Goal: Check status: Check status

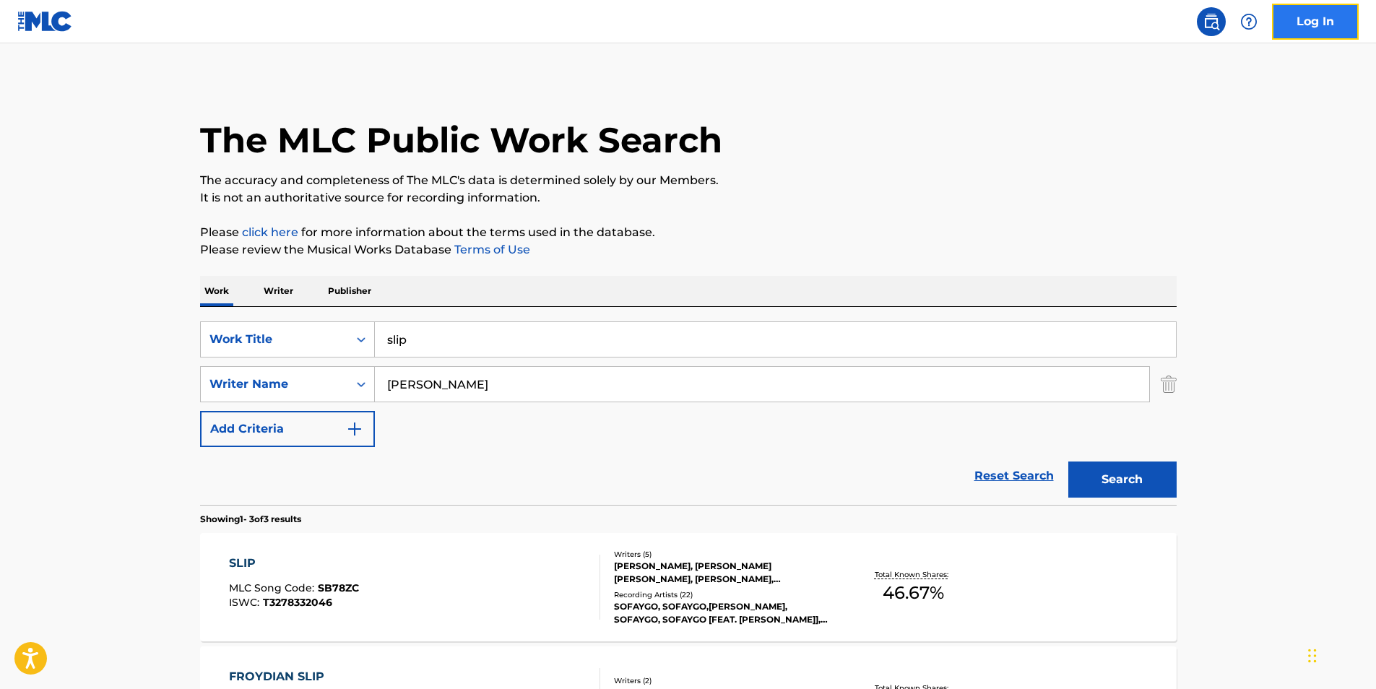
click at [1300, 17] on link "Log In" at bounding box center [1315, 22] width 87 height 36
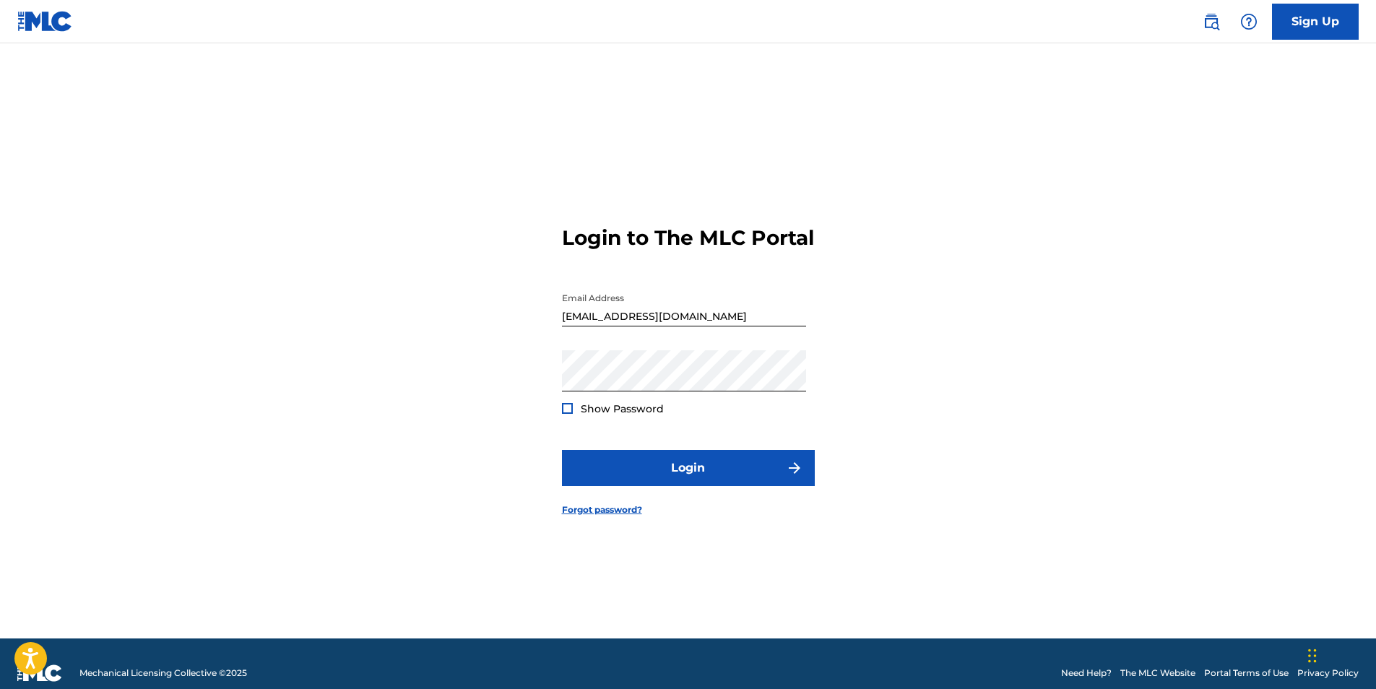
click at [694, 327] on input "[EMAIL_ADDRESS][DOMAIN_NAME]" at bounding box center [684, 305] width 244 height 41
type input "[EMAIL_ADDRESS][DOMAIN_NAME]"
click at [709, 415] on div "Password Show Password" at bounding box center [684, 382] width 244 height 65
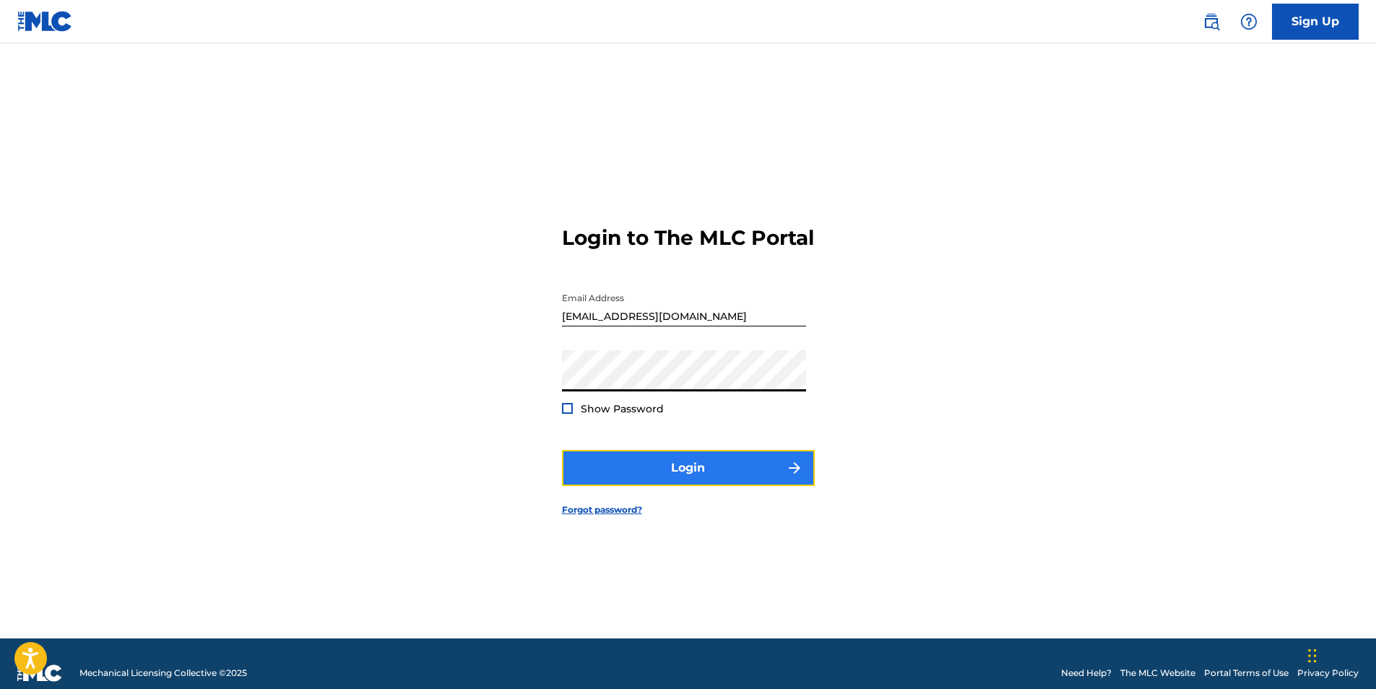
click at [644, 479] on button "Login" at bounding box center [688, 468] width 253 height 36
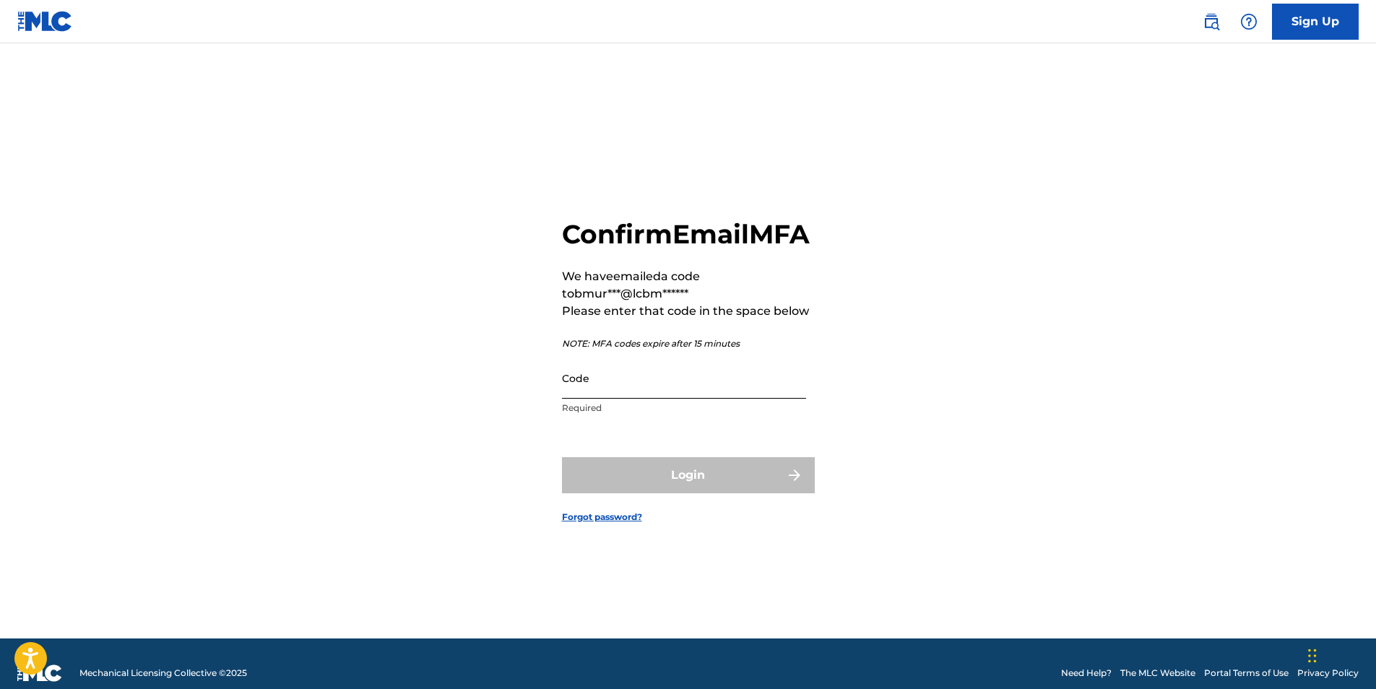
drag, startPoint x: 659, startPoint y: 406, endPoint x: 683, endPoint y: 397, distance: 25.4
click at [659, 399] on input "Code" at bounding box center [684, 378] width 244 height 41
click at [634, 399] on input "Code" at bounding box center [684, 378] width 244 height 41
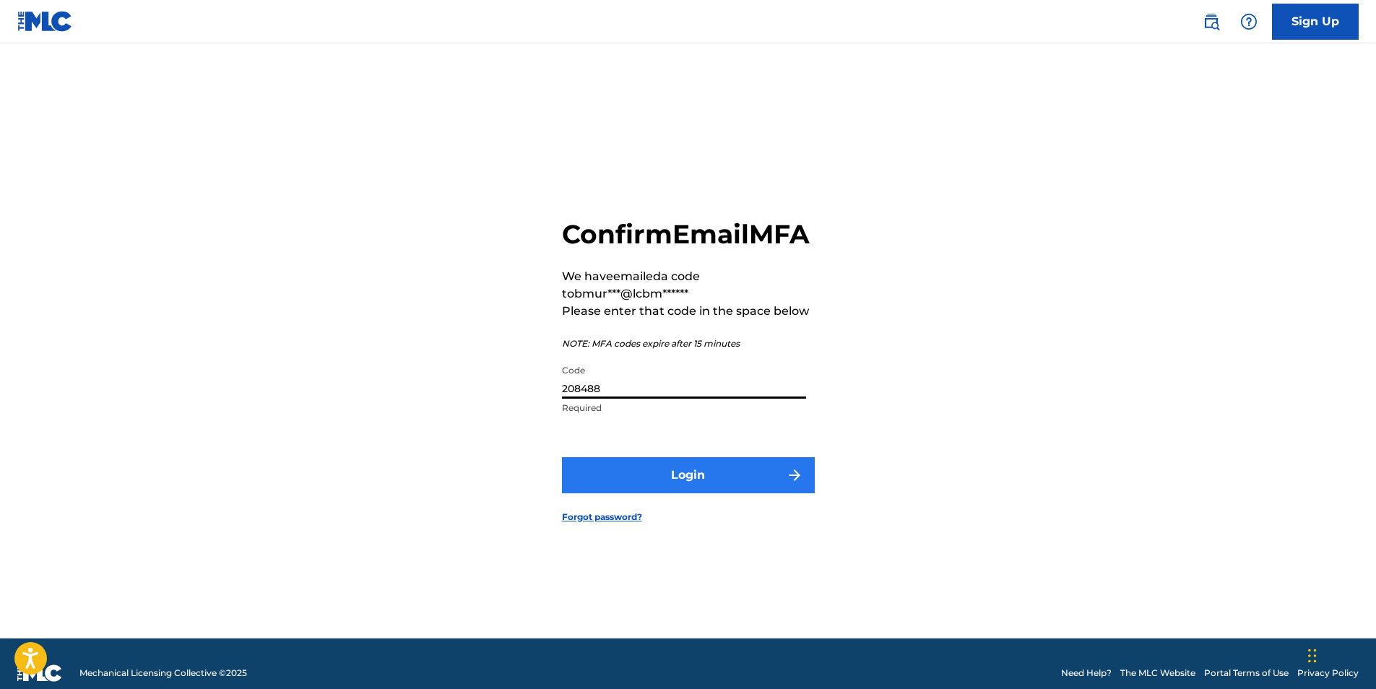
type input "208488"
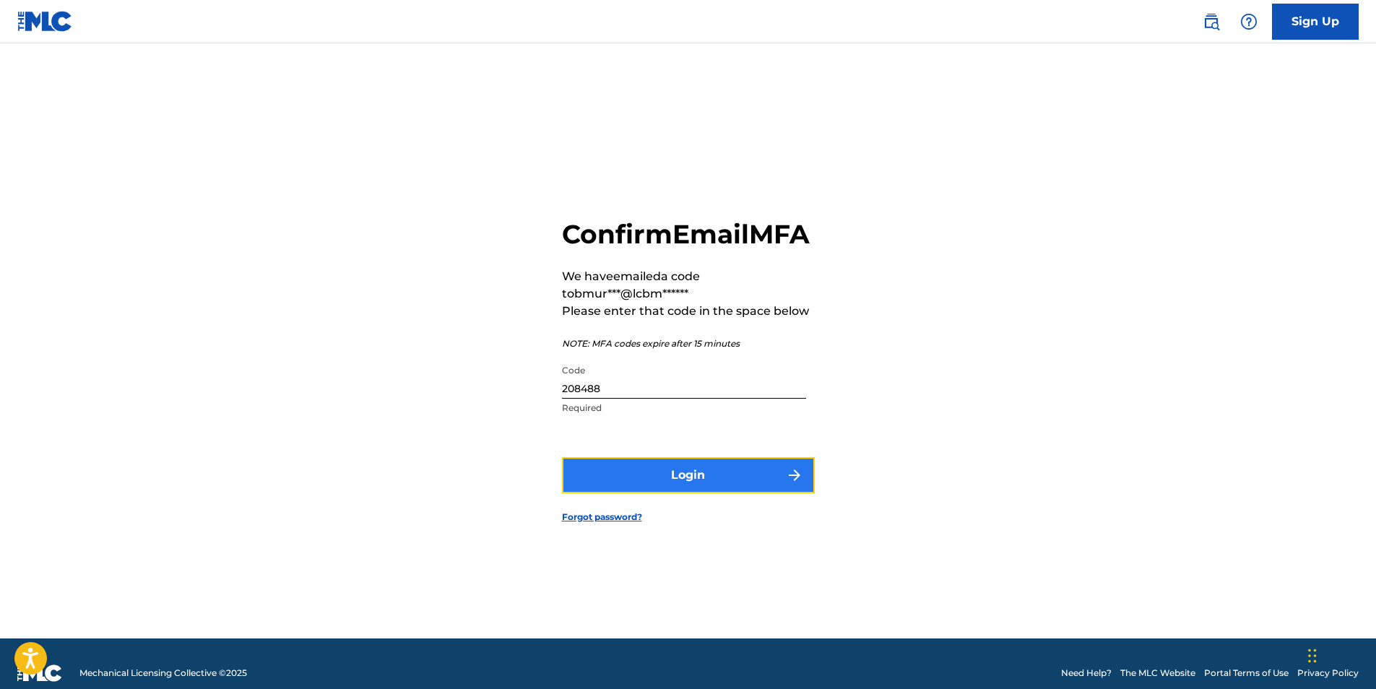
click at [699, 493] on button "Login" at bounding box center [688, 475] width 253 height 36
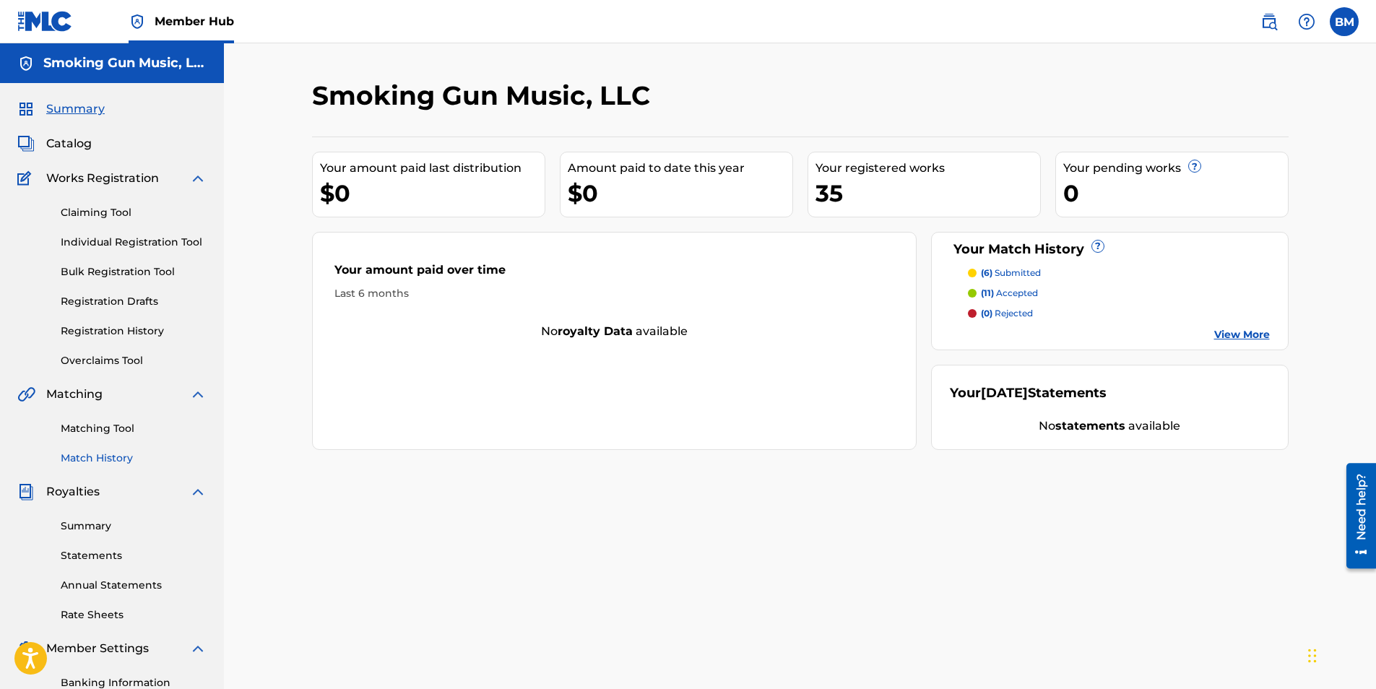
click at [100, 452] on link "Match History" at bounding box center [134, 458] width 146 height 15
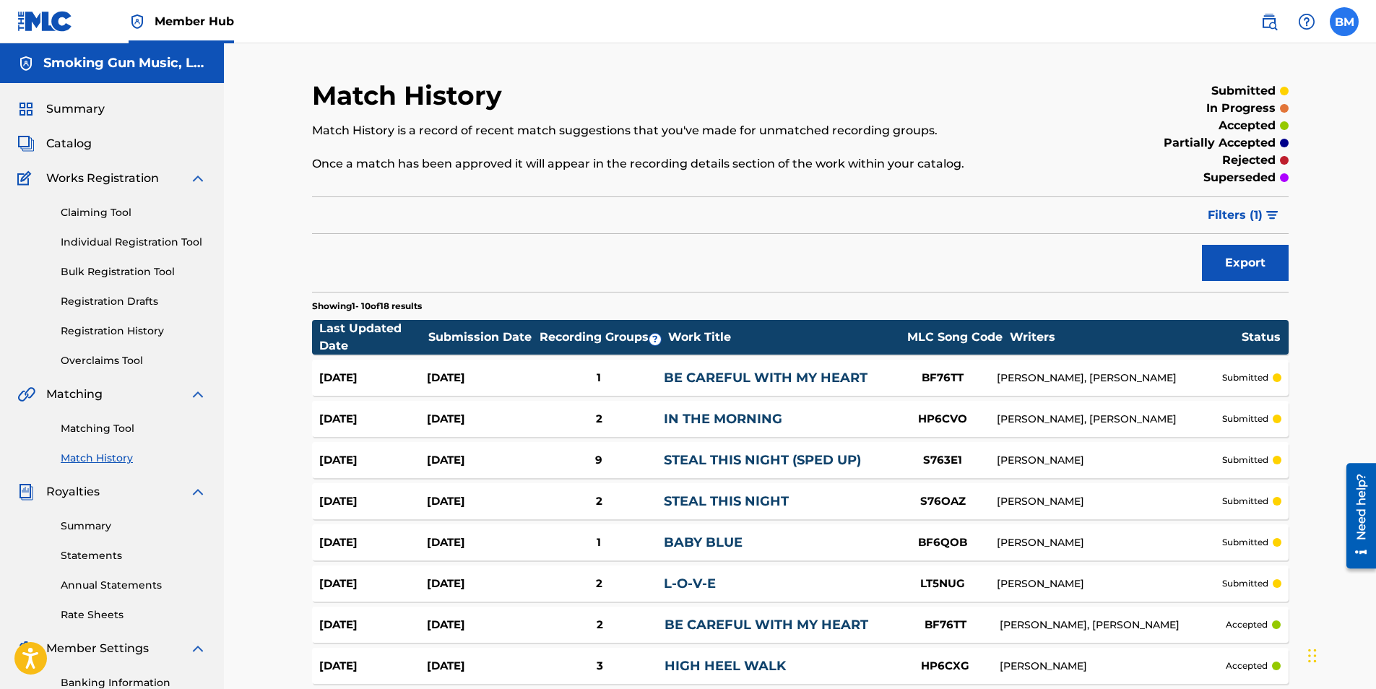
click at [1355, 24] on label at bounding box center [1344, 21] width 29 height 29
click at [1344, 22] on input "BM [PERSON_NAME] [EMAIL_ADDRESS][DOMAIN_NAME] Notification Preferences Profile …" at bounding box center [1344, 22] width 0 height 0
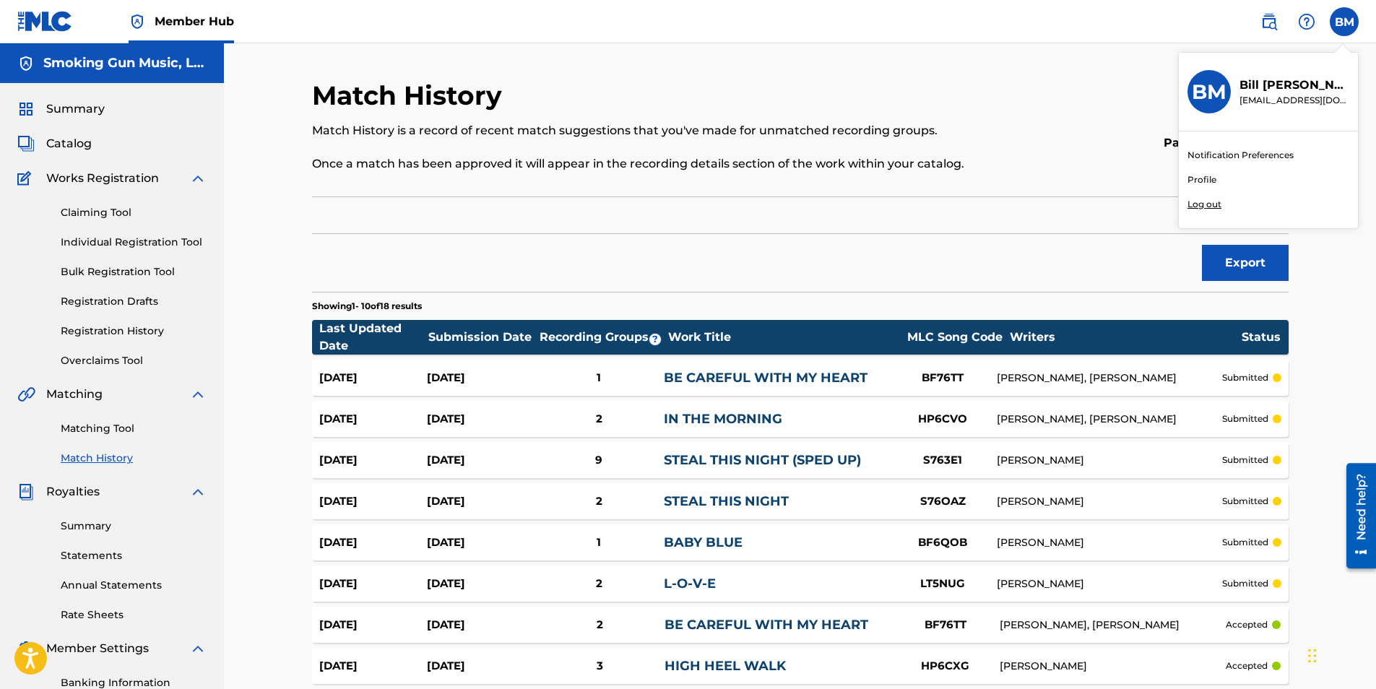
click at [1204, 207] on p "Log out" at bounding box center [1205, 204] width 34 height 13
click at [1344, 22] on input "BM [PERSON_NAME] [EMAIL_ADDRESS][DOMAIN_NAME] Notification Preferences Profile …" at bounding box center [1344, 22] width 0 height 0
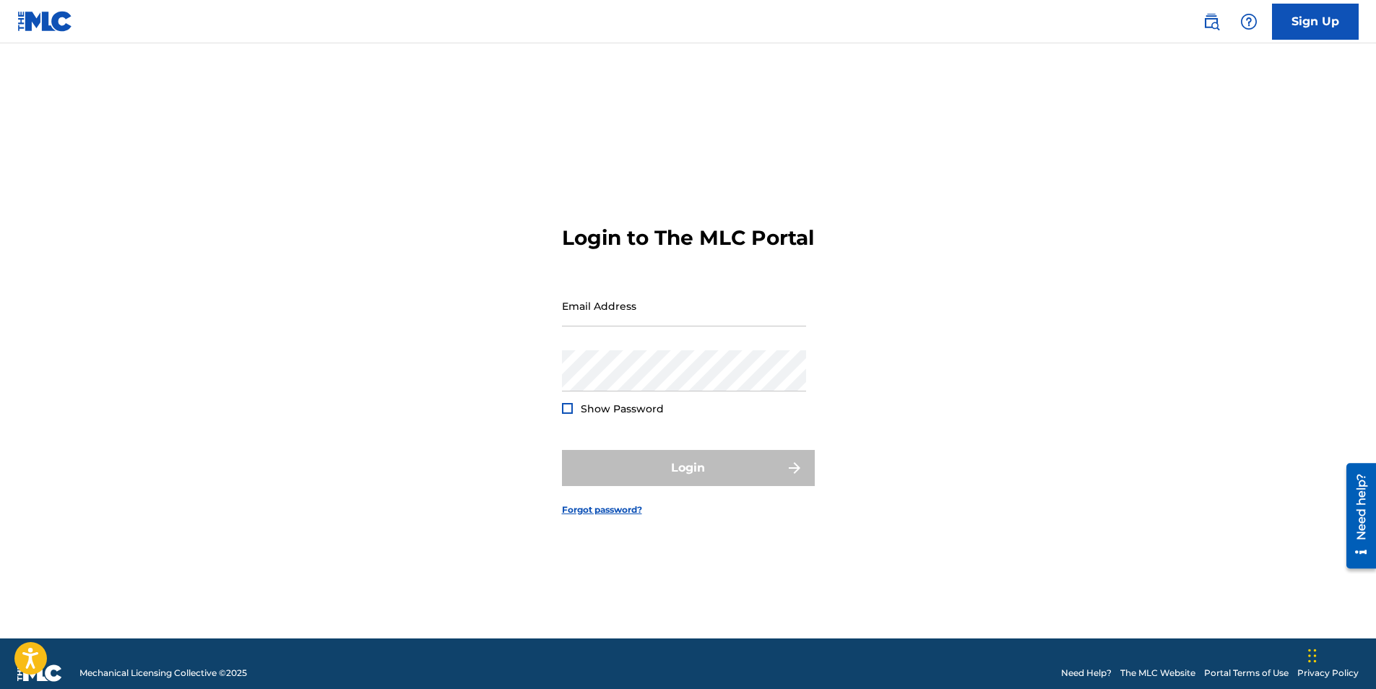
type input "[EMAIL_ADDRESS][DOMAIN_NAME]"
